Goal: Check status: Check status

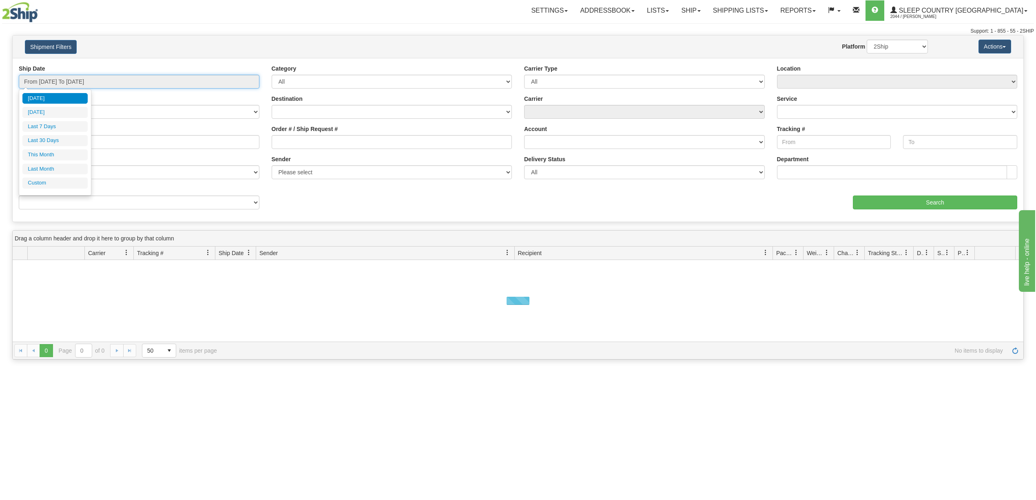
click at [48, 80] on input "From [DATE] To [DATE]" at bounding box center [139, 82] width 241 height 14
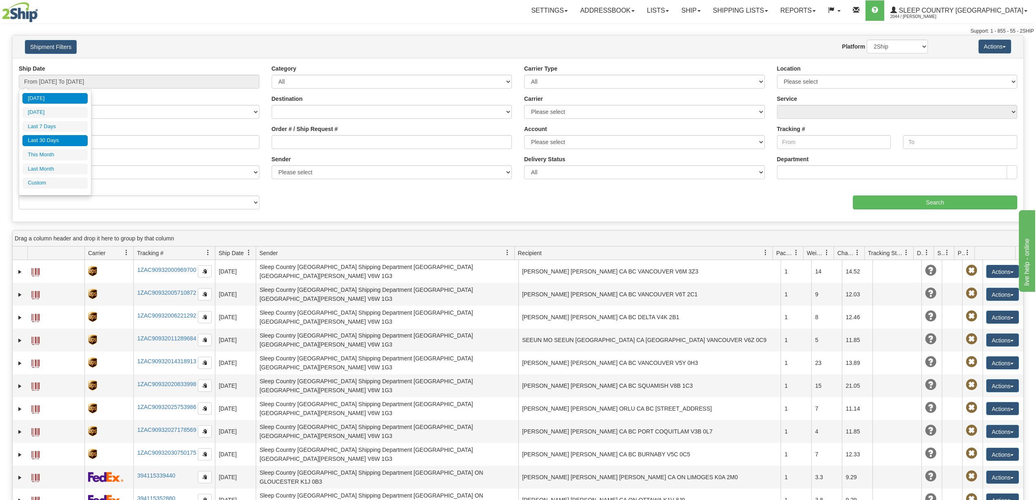
click at [42, 141] on li "Last 30 Days" at bounding box center [54, 140] width 65 height 11
type input "From [DATE] To [DATE]"
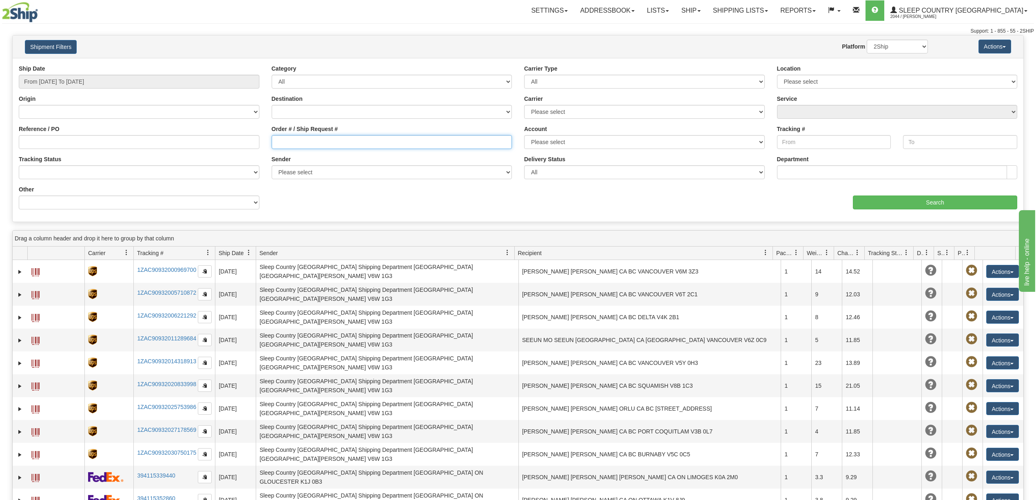
click at [282, 141] on input "Order # / Ship Request #" at bounding box center [392, 142] width 241 height 14
paste input "9000I161264"
type input "9000I161264"
click at [934, 202] on input "Search" at bounding box center [935, 202] width 164 height 14
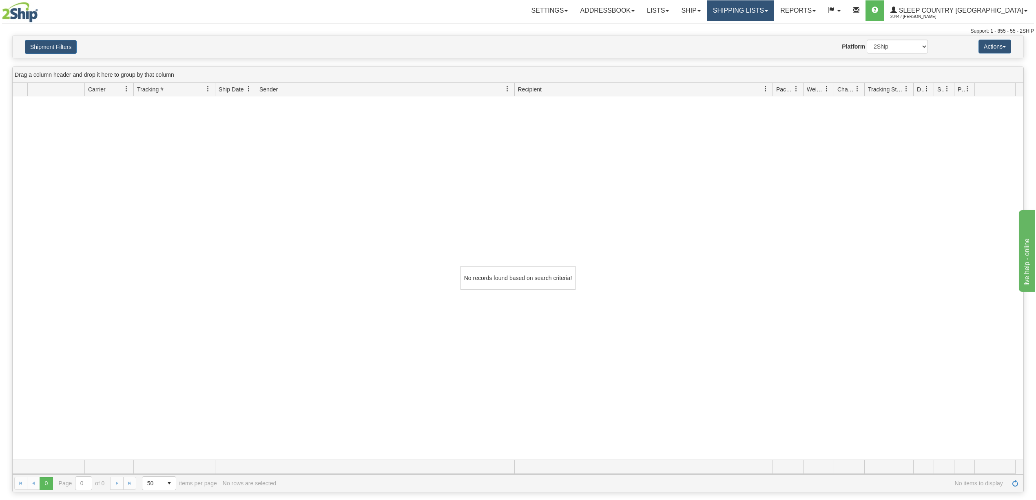
click at [766, 9] on link "Shipping lists" at bounding box center [740, 10] width 67 height 20
click at [766, 36] on span "Search Shipment History" at bounding box center [734, 39] width 63 height 7
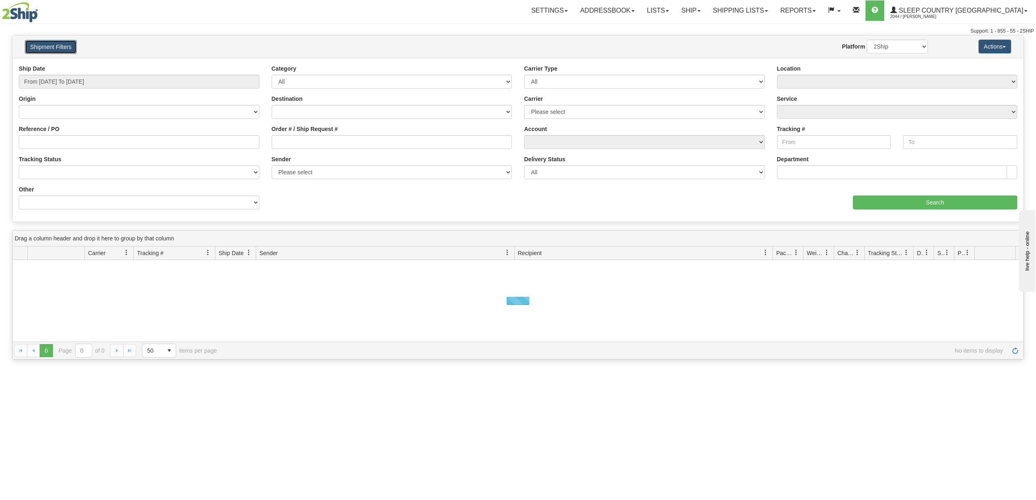
click at [47, 46] on button "Shipment Filters" at bounding box center [51, 47] width 52 height 14
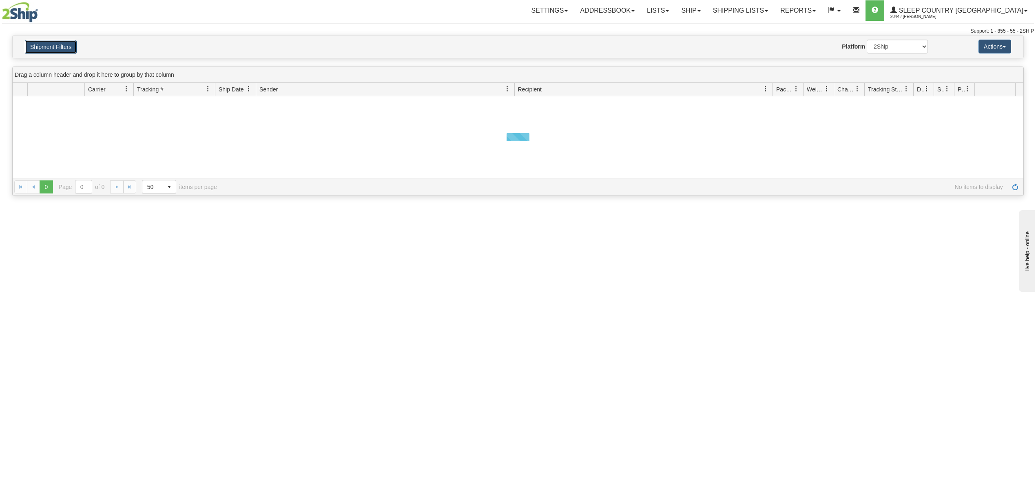
click at [48, 45] on button "Shipment Filters" at bounding box center [51, 47] width 52 height 14
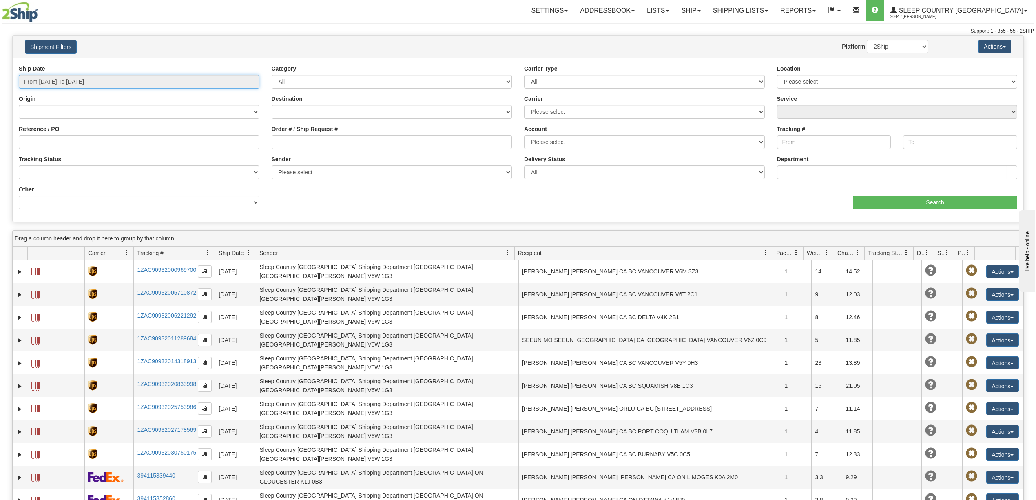
click at [71, 82] on input "From [DATE] To [DATE]" at bounding box center [139, 82] width 241 height 14
click at [50, 136] on li "Last 30 Days" at bounding box center [54, 140] width 65 height 11
type input "From [DATE] To [DATE]"
click at [283, 143] on input "Order # / Ship Request #" at bounding box center [392, 142] width 241 height 14
paste input "9000I161264"
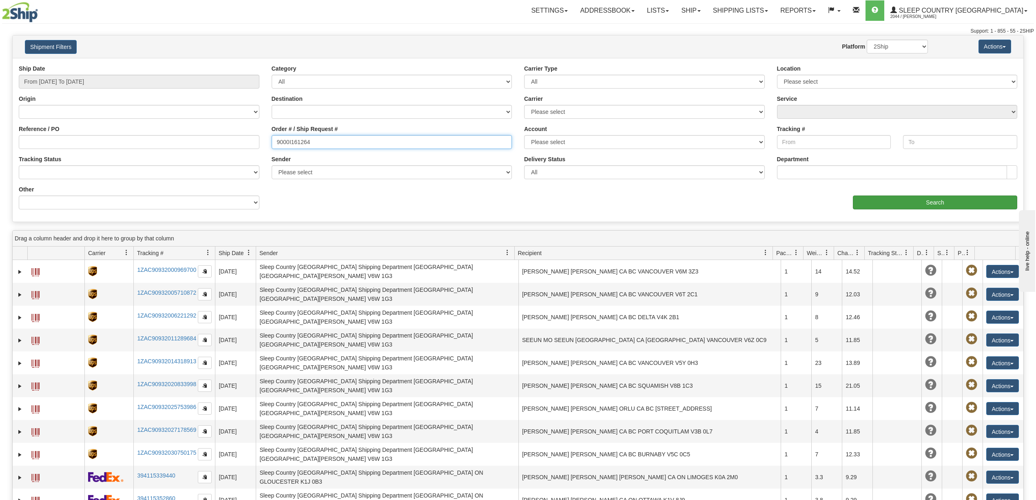
type input "9000I161264"
click at [911, 202] on input "Search" at bounding box center [935, 202] width 164 height 14
